Goal: Transaction & Acquisition: Purchase product/service

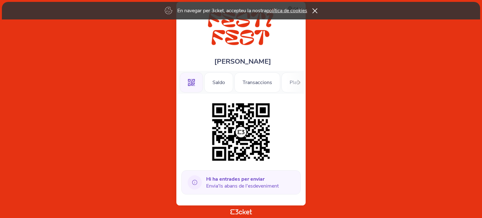
click at [316, 9] on icon at bounding box center [314, 10] width 5 height 5
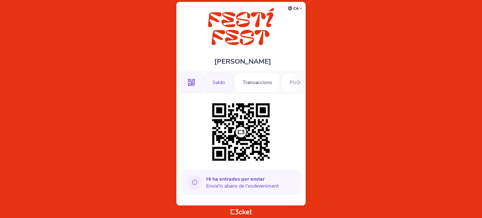
click at [219, 81] on div "Saldo" at bounding box center [218, 82] width 29 height 20
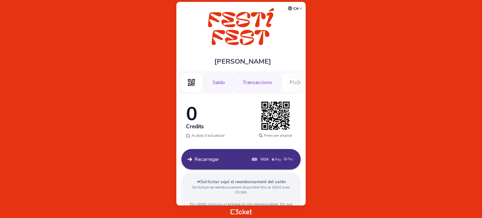
click at [257, 81] on div "Transaccions" at bounding box center [257, 82] width 46 height 20
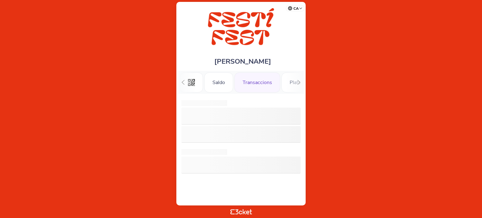
scroll to position [0, 16]
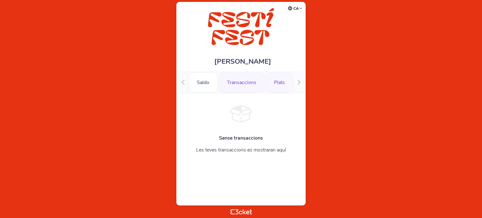
click at [280, 82] on div "Plats" at bounding box center [279, 82] width 27 height 20
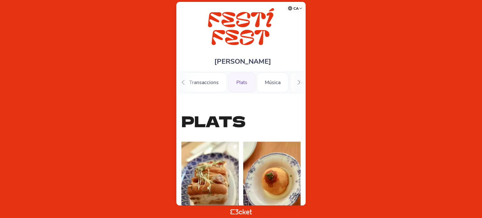
click at [299, 81] on icon at bounding box center [298, 82] width 3 height 5
click at [228, 82] on div "Tastos Dissabte" at bounding box center [229, 82] width 52 height 20
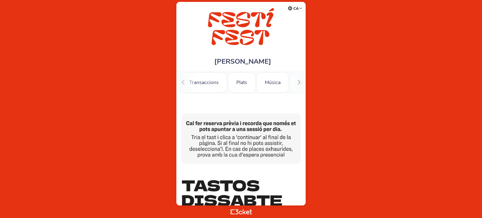
click at [182, 81] on icon at bounding box center [183, 82] width 5 height 5
click at [182, 81] on div ".st0{fill-rule:evenodd;clip-rule:evenodd;}" at bounding box center [191, 82] width 23 height 20
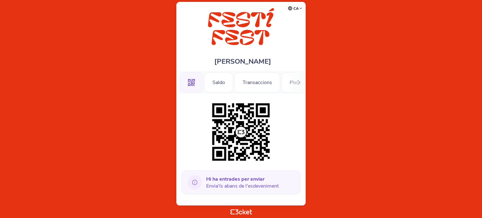
click at [194, 182] on icon at bounding box center [194, 182] width 5 height 5
click at [197, 184] on icon at bounding box center [195, 182] width 14 height 14
click at [194, 181] on icon at bounding box center [195, 182] width 14 height 14
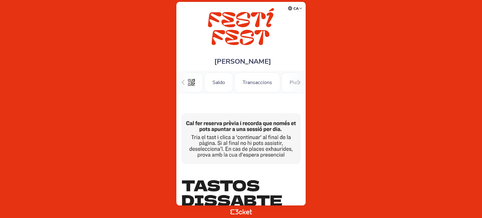
scroll to position [0, 53]
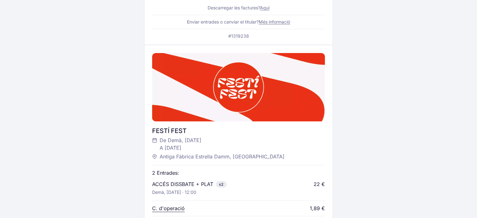
scroll to position [295, 0]
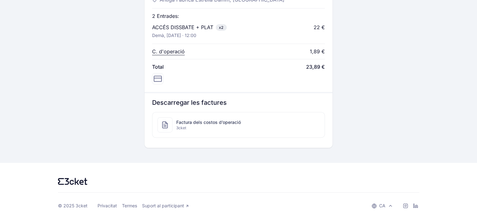
click at [225, 123] on span "Factura dels costos d’operació" at bounding box center [208, 122] width 65 height 6
